Goal: Find specific page/section: Find specific page/section

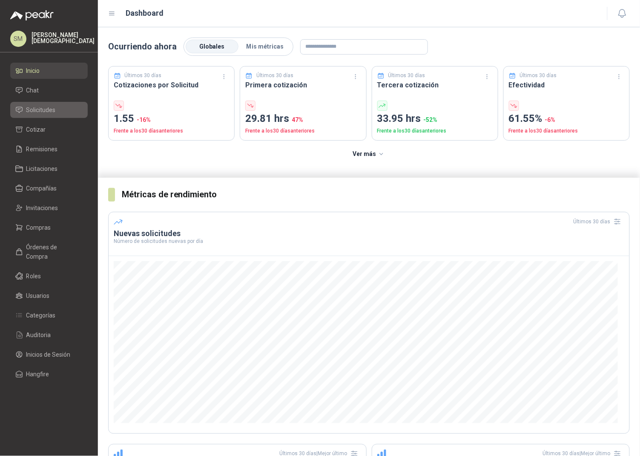
click at [69, 111] on li "Solicitudes" at bounding box center [48, 109] width 67 height 9
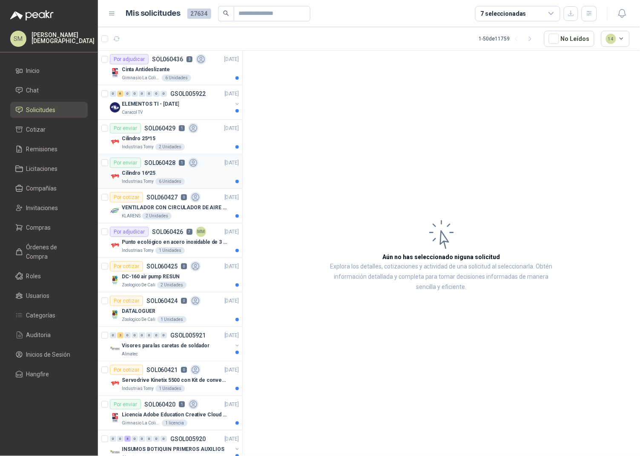
scroll to position [15, 0]
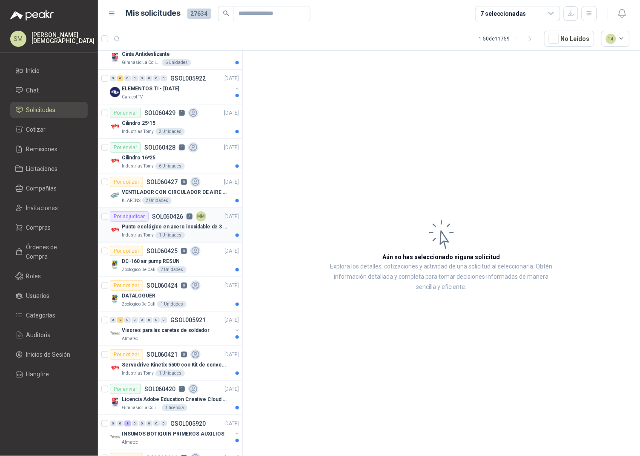
click at [205, 235] on div "Industrias Tomy 1 Unidades" at bounding box center [180, 235] width 117 height 7
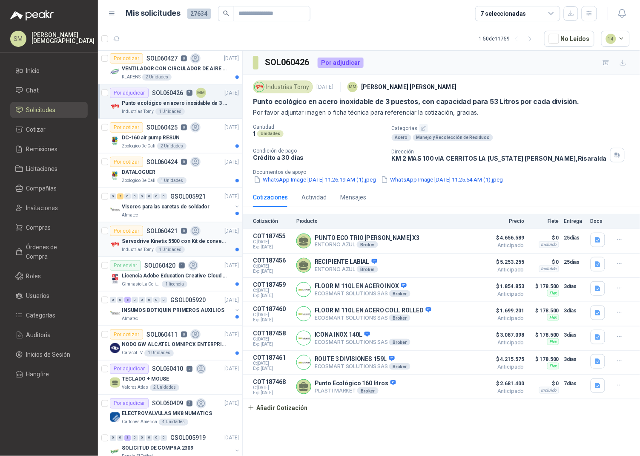
scroll to position [150, 0]
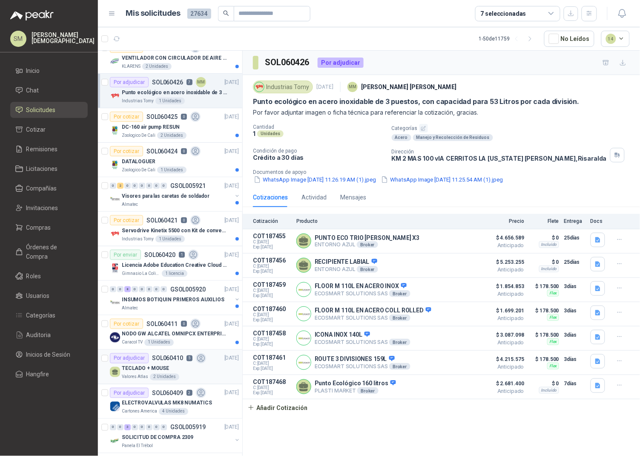
click at [196, 363] on icon at bounding box center [201, 359] width 10 height 10
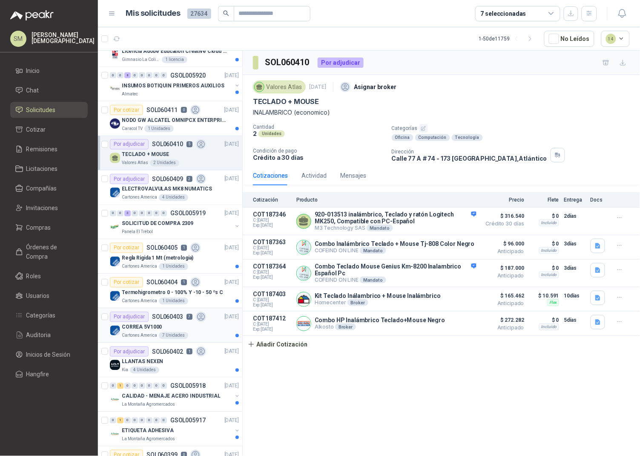
scroll to position [386, 0]
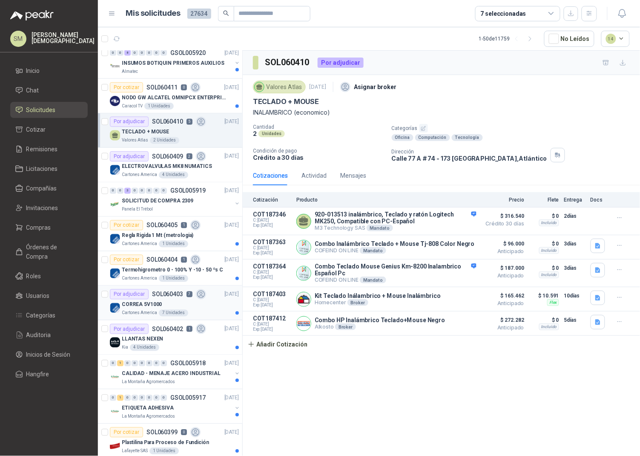
click at [205, 313] on div "Cartones America 7 Unidades" at bounding box center [180, 313] width 117 height 7
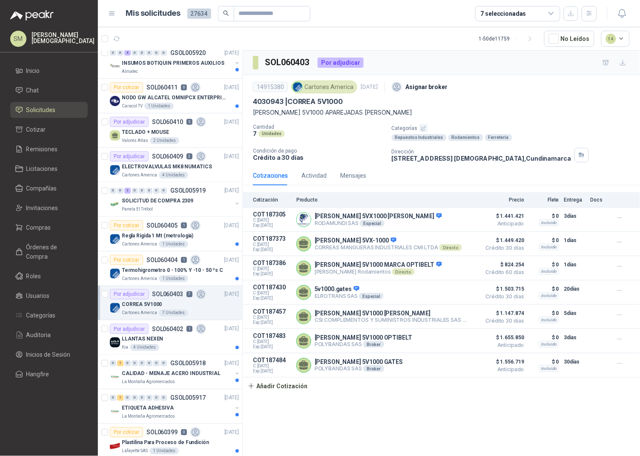
click at [544, 423] on div "SOL060403 Por adjudicar 14915380 Cartones America [DATE] Asignar broker 4030943…" at bounding box center [441, 255] width 397 height 408
click at [300, 175] on div "Cotizaciones Actividad Mensajes" at bounding box center [309, 176] width 113 height 20
click at [307, 176] on div "Actividad" at bounding box center [314, 175] width 25 height 9
